Goal: Information Seeking & Learning: Learn about a topic

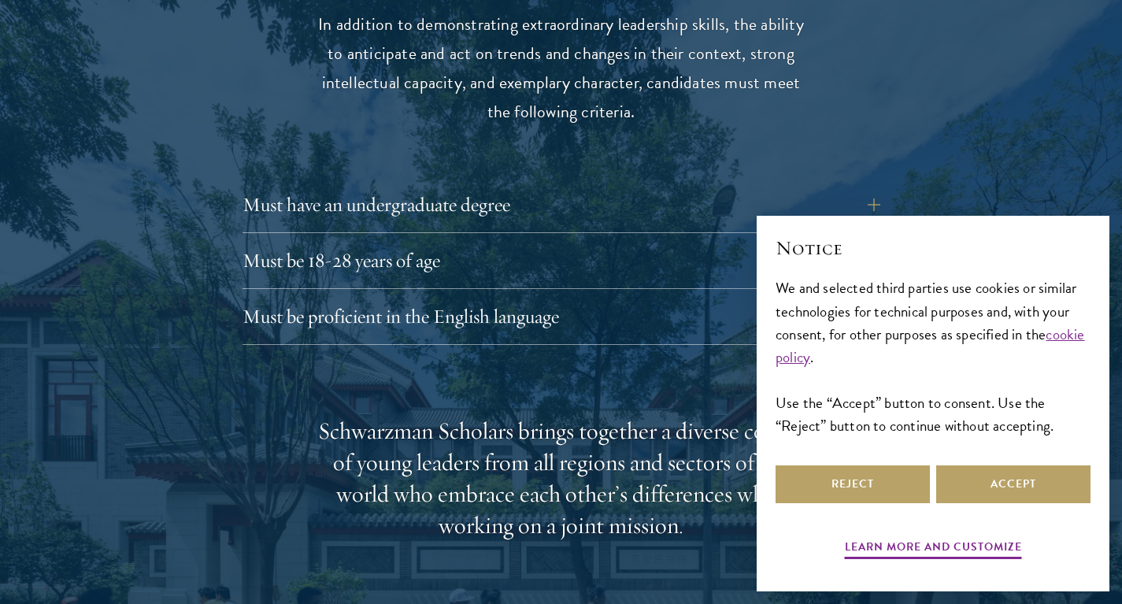
scroll to position [2156, 0]
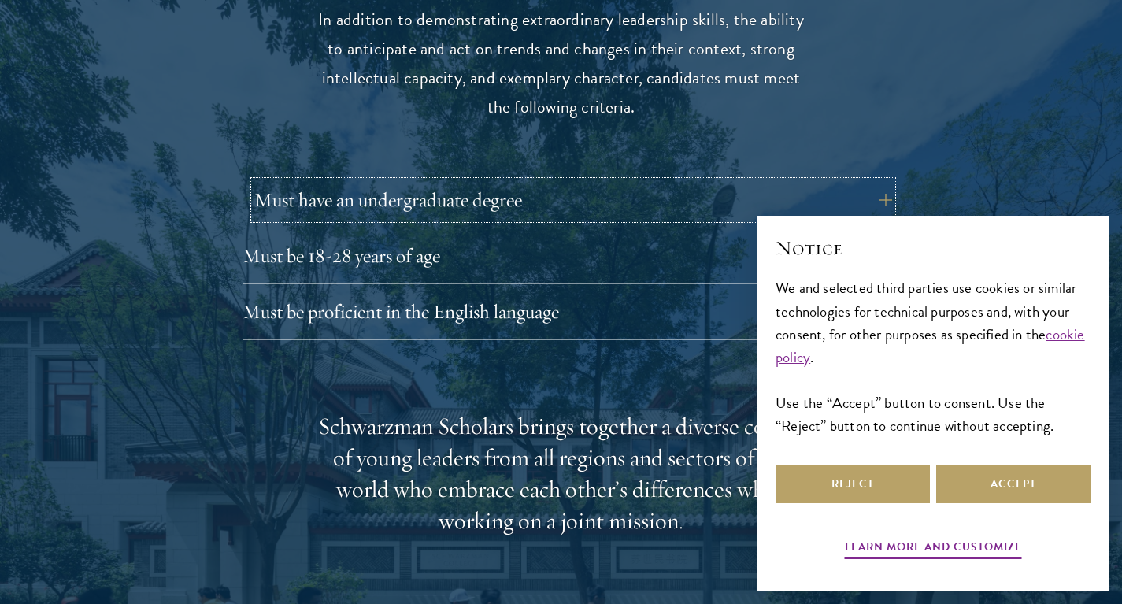
click at [540, 181] on button "Must have an undergraduate degree" at bounding box center [573, 200] width 638 height 38
click at [592, 181] on button "Must have an undergraduate degree" at bounding box center [573, 200] width 638 height 38
click at [874, 181] on button "Must have an undergraduate degree" at bounding box center [573, 200] width 638 height 38
click at [884, 181] on button "Must have an undergraduate degree" at bounding box center [573, 200] width 638 height 38
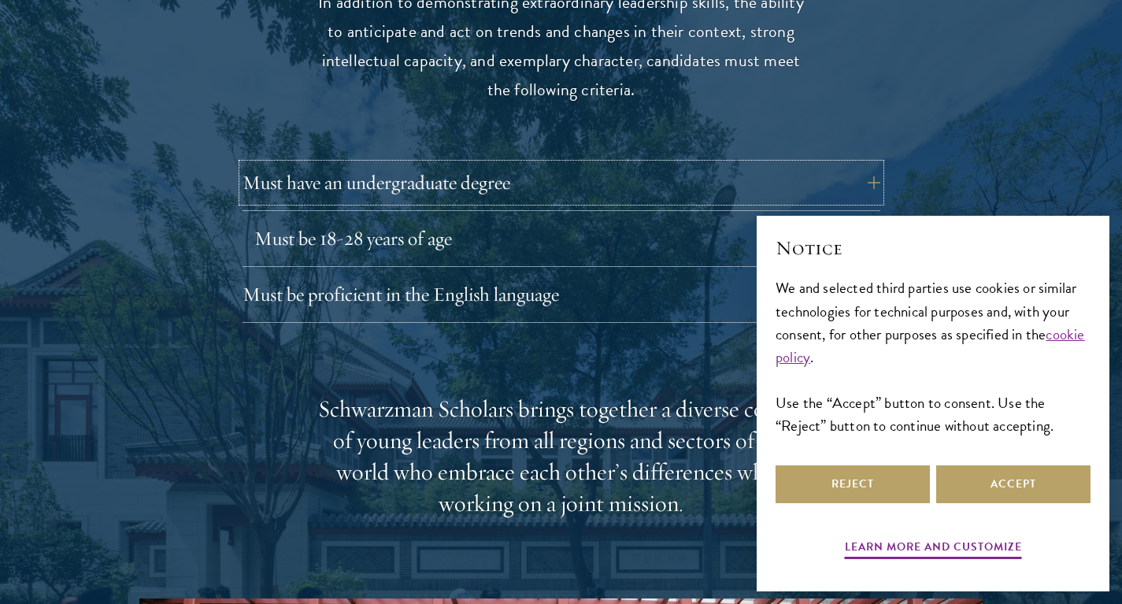
scroll to position [2420, 0]
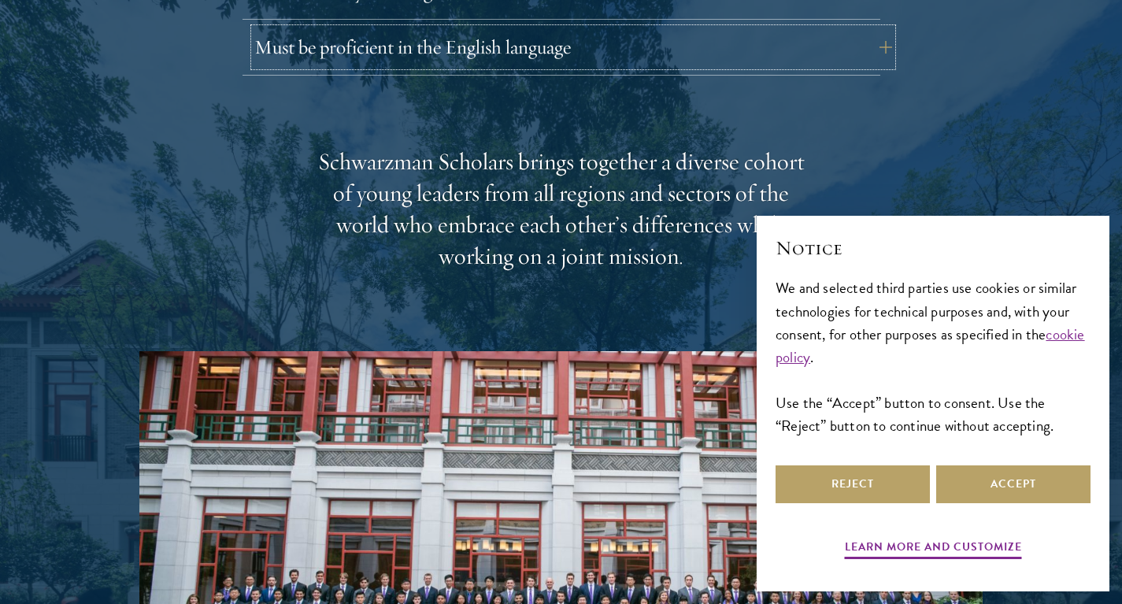
click at [866, 29] on button "Must be proficient in the English language" at bounding box center [573, 47] width 638 height 38
click at [889, 28] on button "Must be proficient in the English language" at bounding box center [573, 47] width 638 height 38
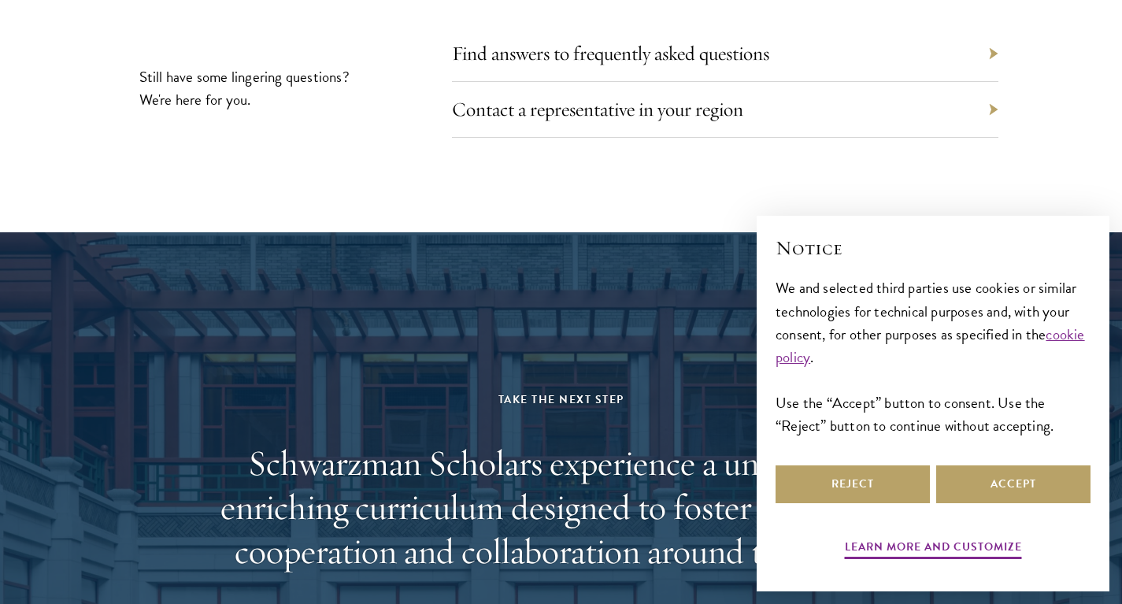
scroll to position [7729, 0]
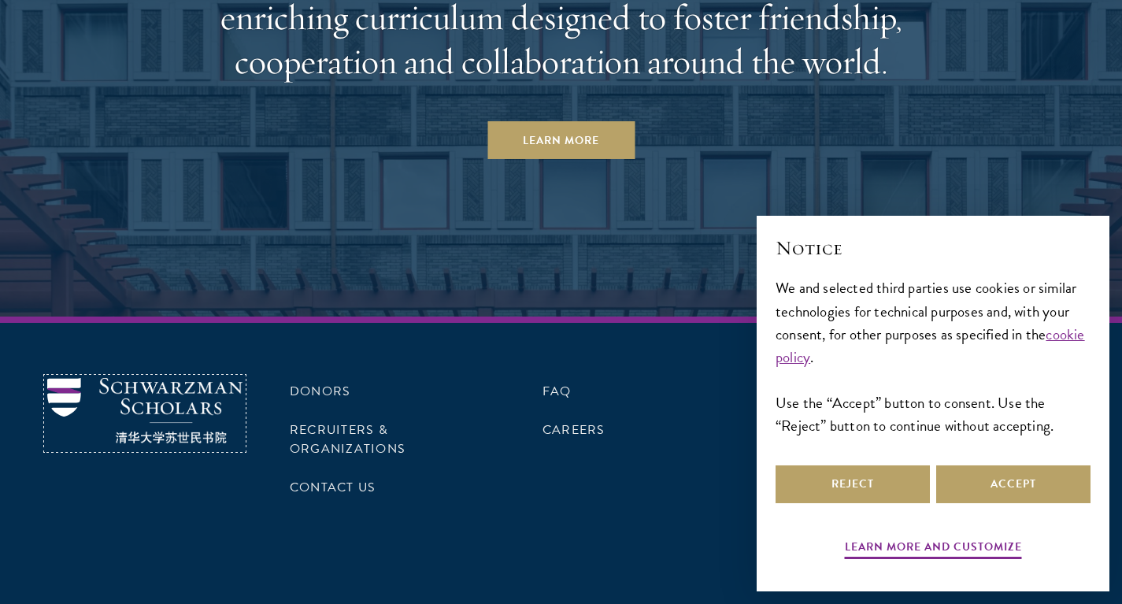
click at [231, 378] on img at bounding box center [144, 410] width 195 height 65
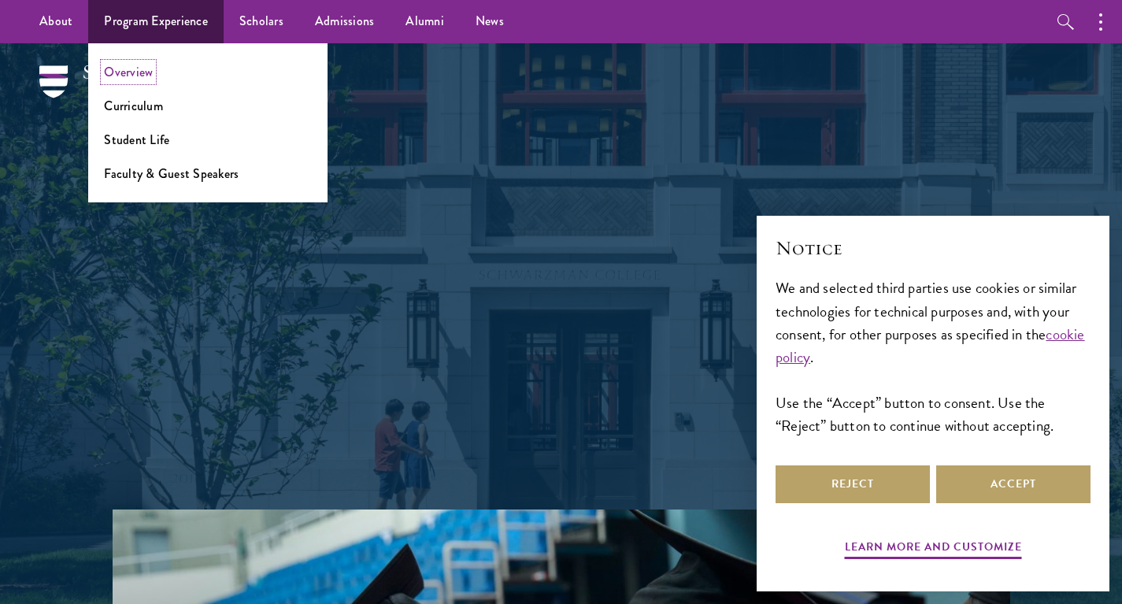
click at [140, 80] on link "Overview" at bounding box center [128, 72] width 49 height 18
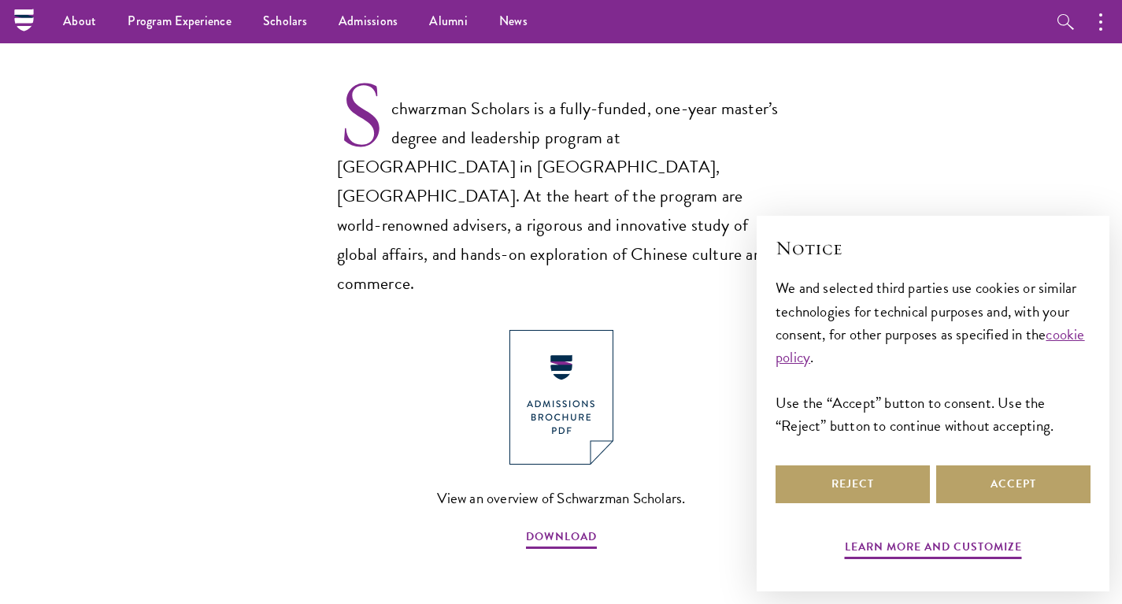
scroll to position [1008, 0]
